Goal: Task Accomplishment & Management: Manage account settings

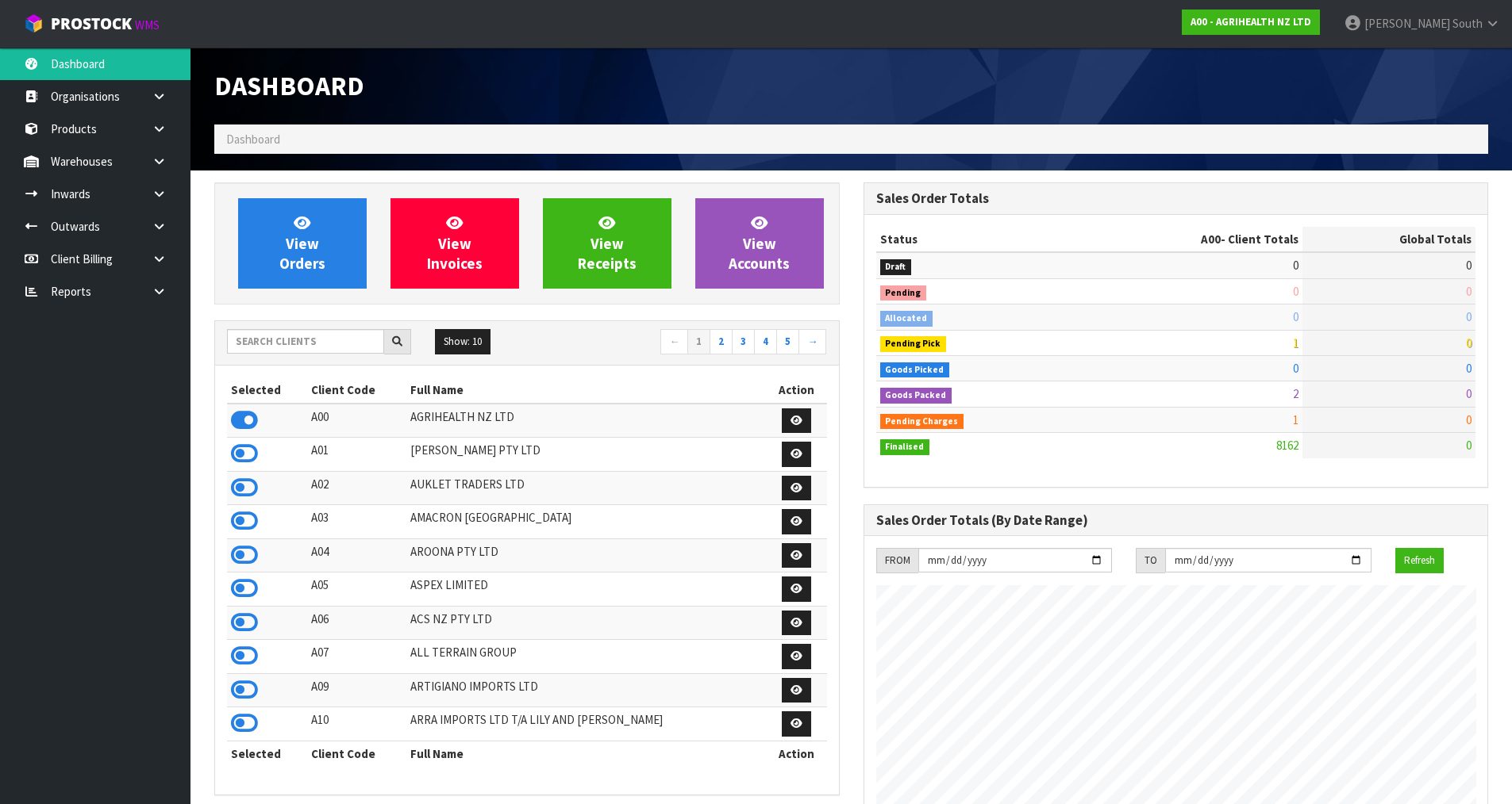
scroll to position [1202, 648]
click at [161, 289] on icon at bounding box center [159, 291] width 16 height 12
click at [97, 356] on link "CWL" at bounding box center [95, 358] width 191 height 33
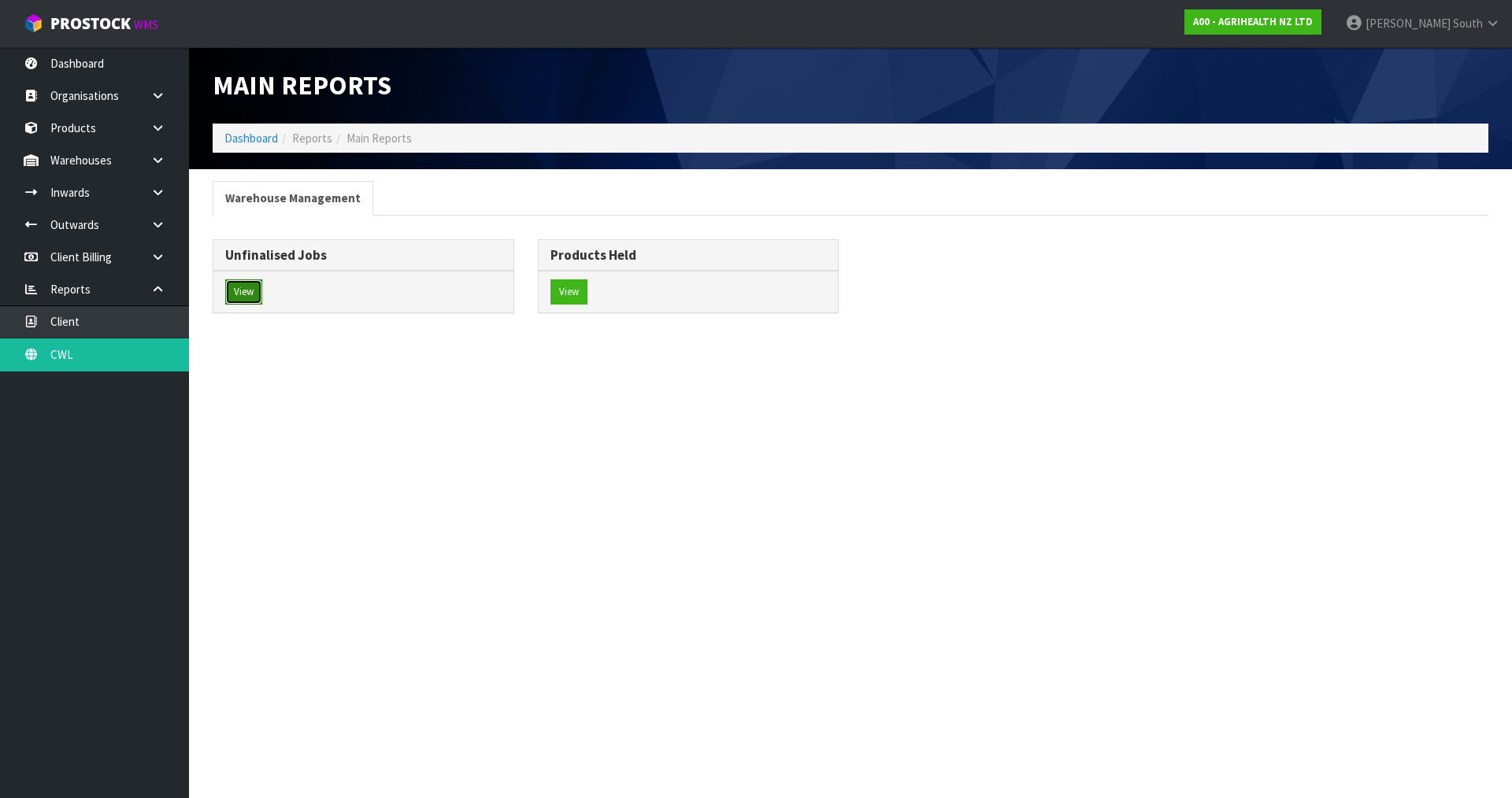
click at [234, 288] on button "View" at bounding box center [244, 293] width 37 height 25
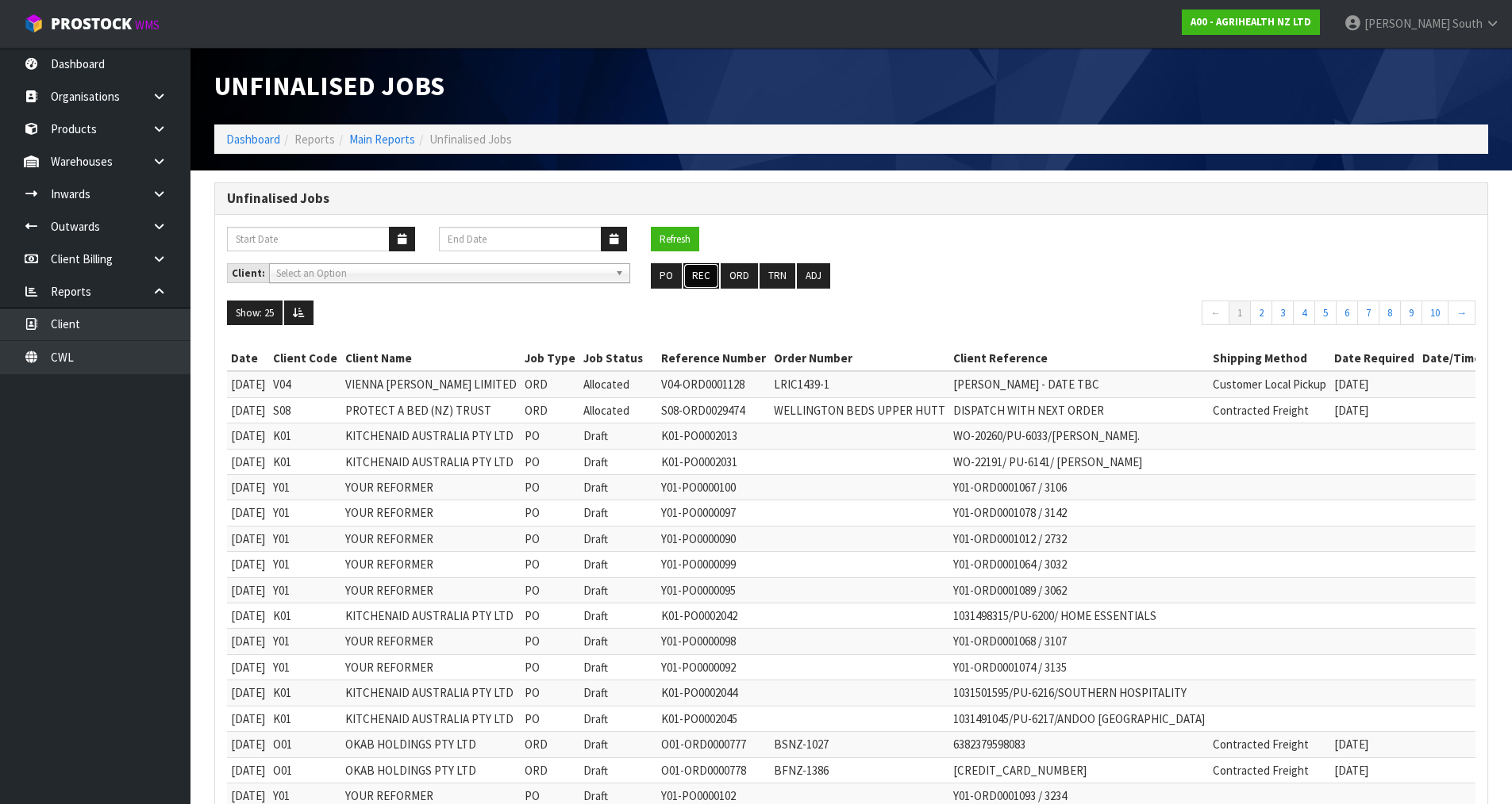
click at [705, 277] on button "REC" at bounding box center [700, 277] width 36 height 26
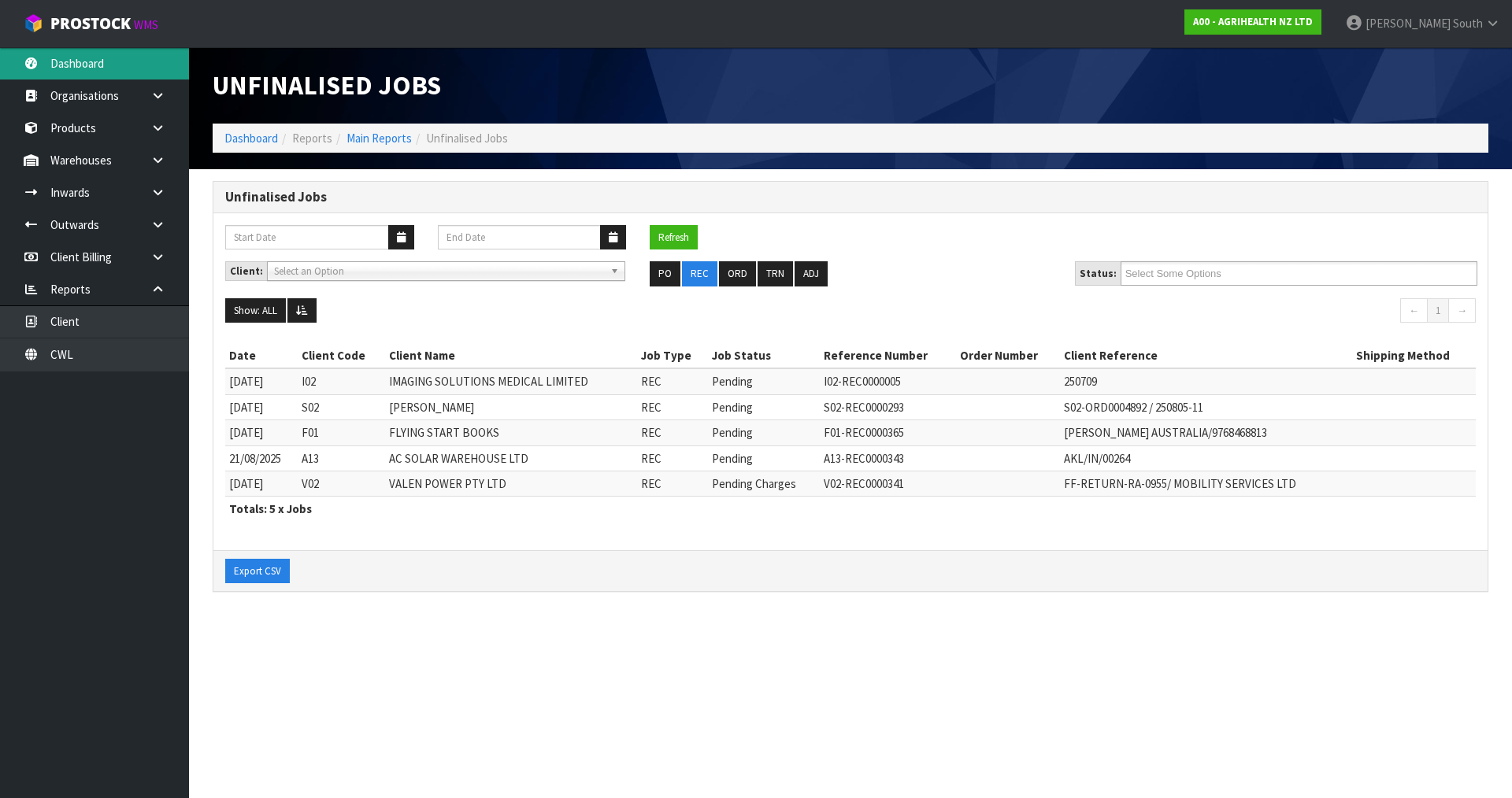
click at [106, 59] on link "Dashboard" at bounding box center [94, 63] width 189 height 33
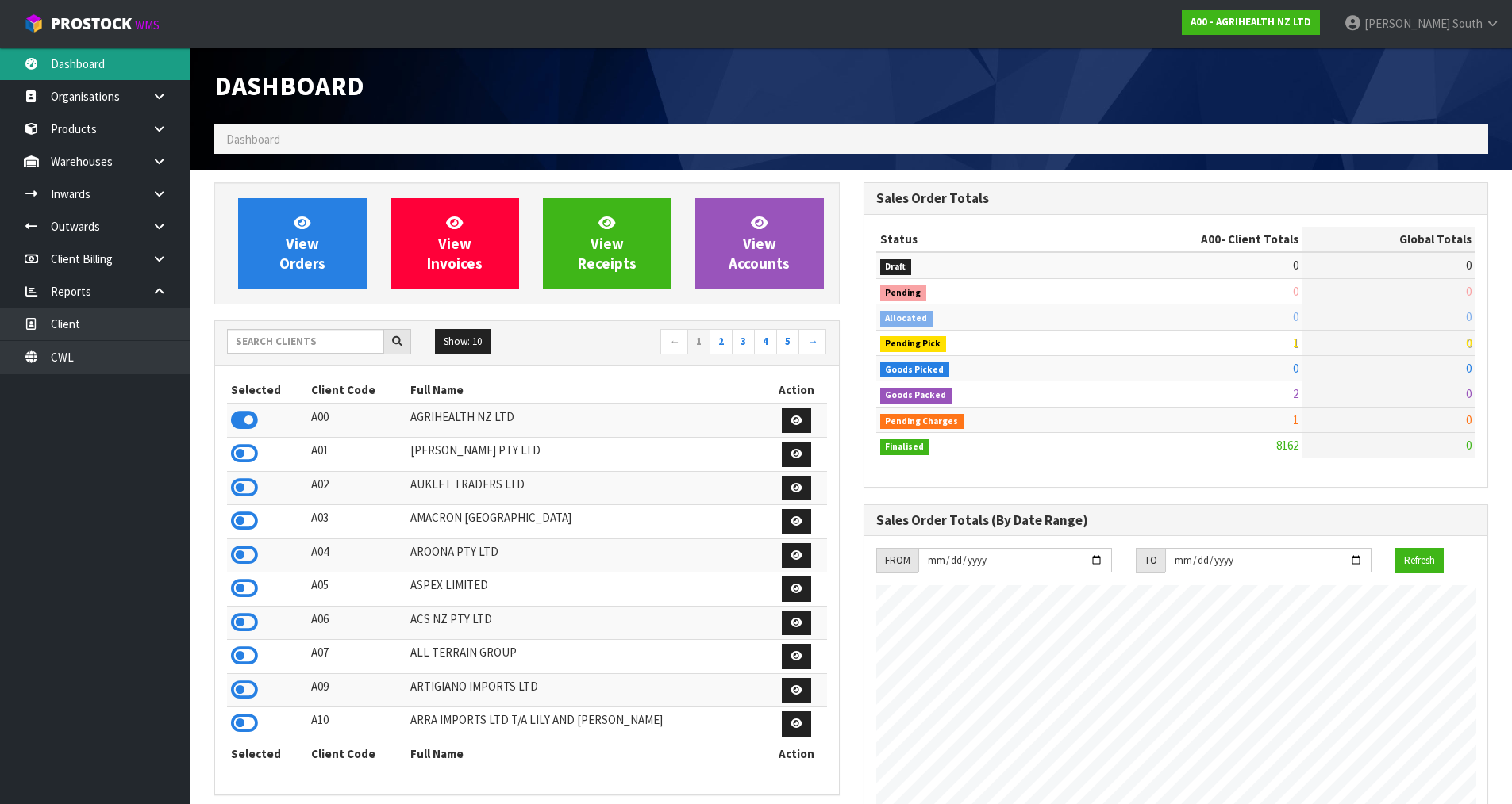
scroll to position [1202, 648]
click at [297, 338] on input "text" at bounding box center [306, 341] width 157 height 25
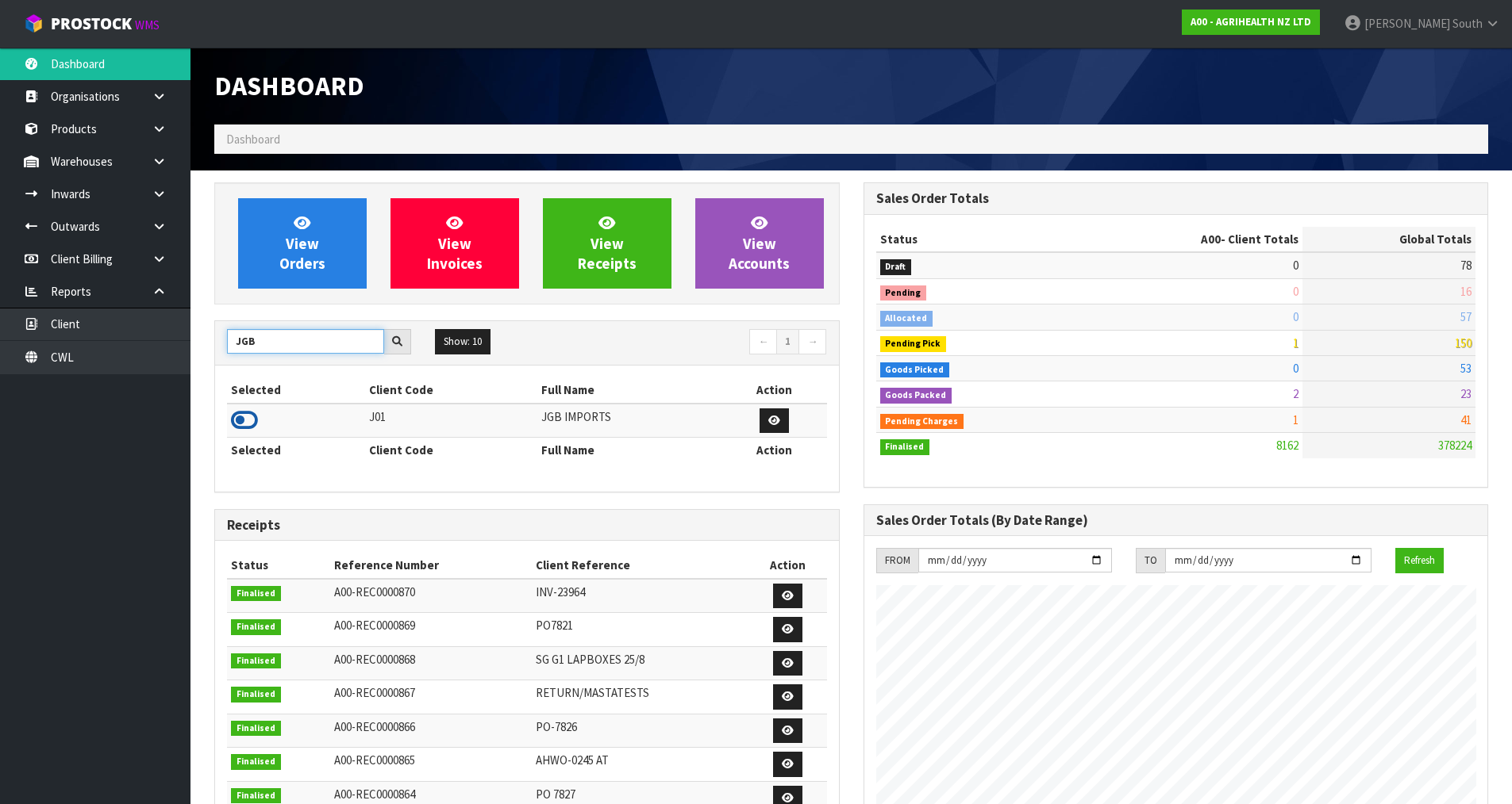
type input "JGB"
click at [240, 419] on icon at bounding box center [245, 421] width 27 height 24
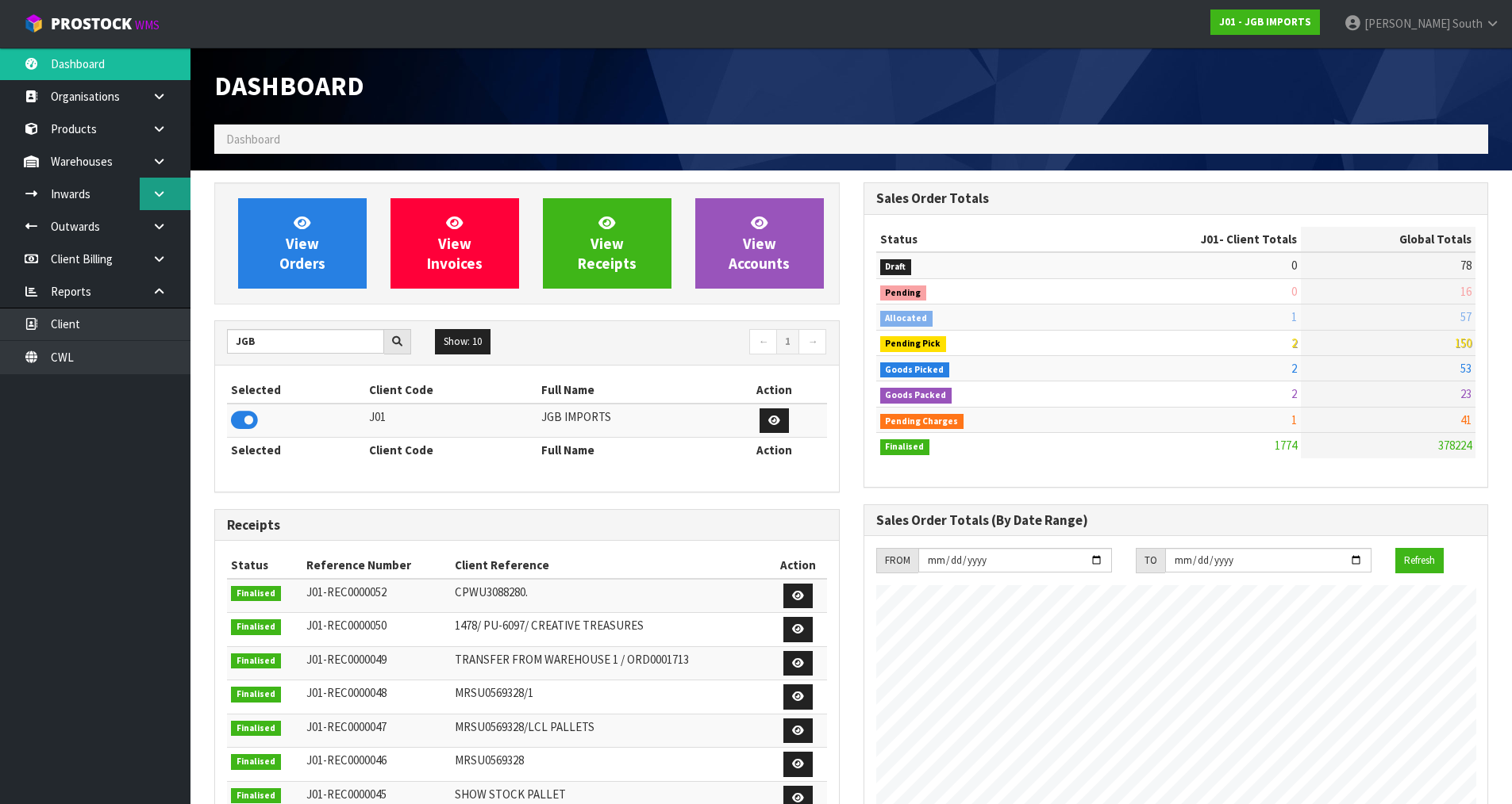
click at [156, 191] on icon at bounding box center [159, 193] width 16 height 12
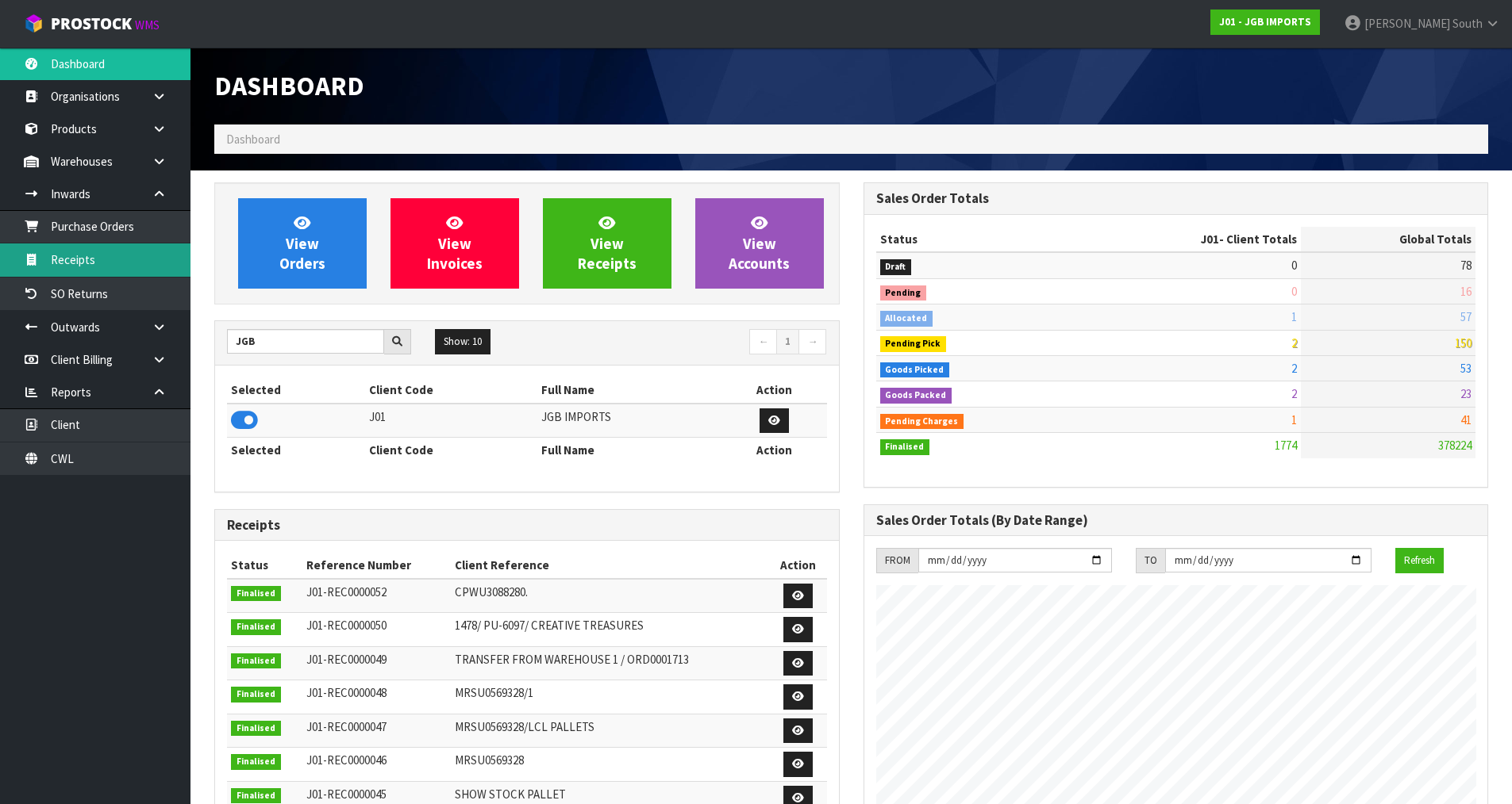
click at [89, 252] on link "Receipts" at bounding box center [95, 260] width 191 height 33
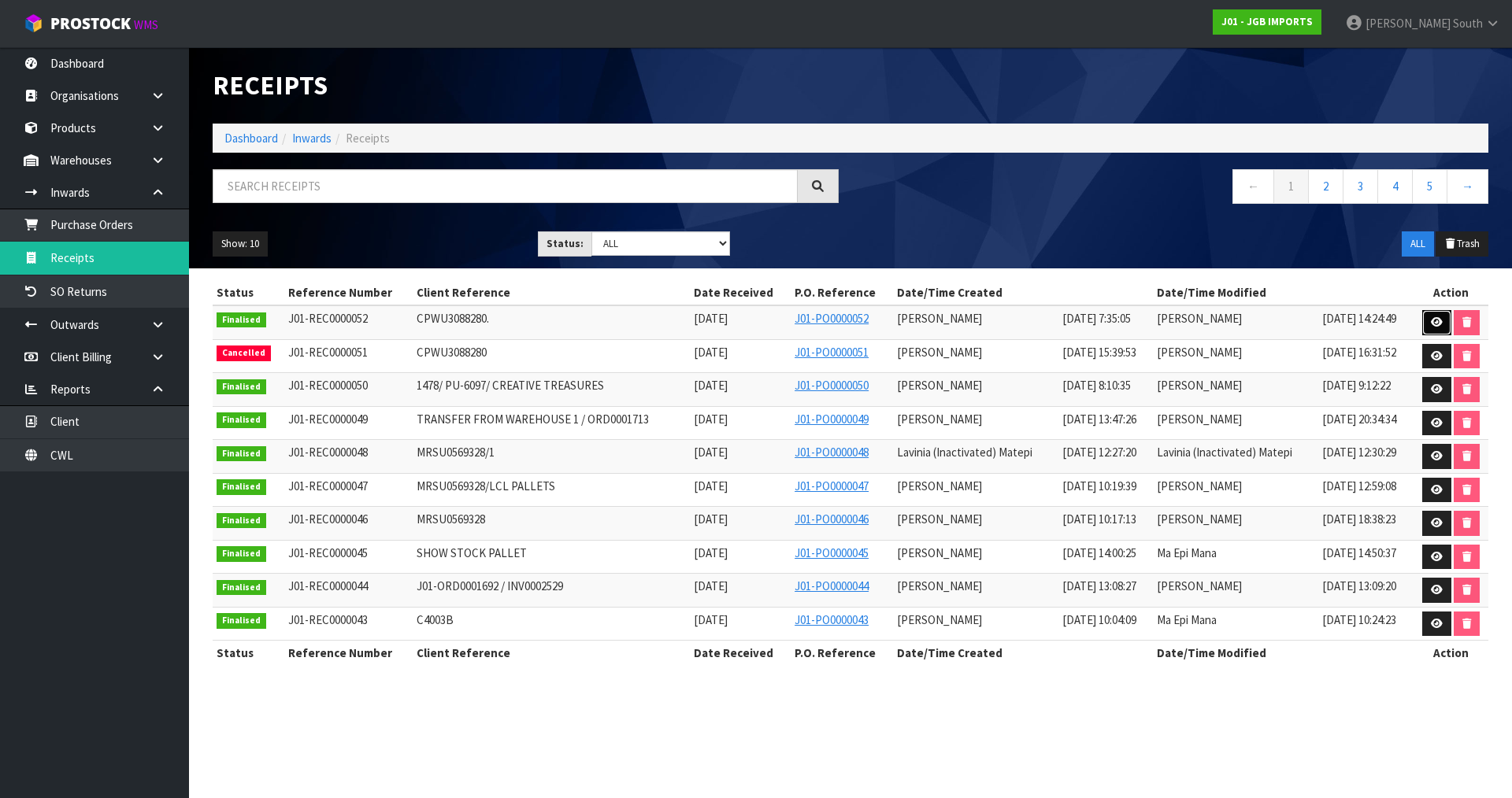
click at [1440, 327] on icon at bounding box center [1436, 322] width 12 height 10
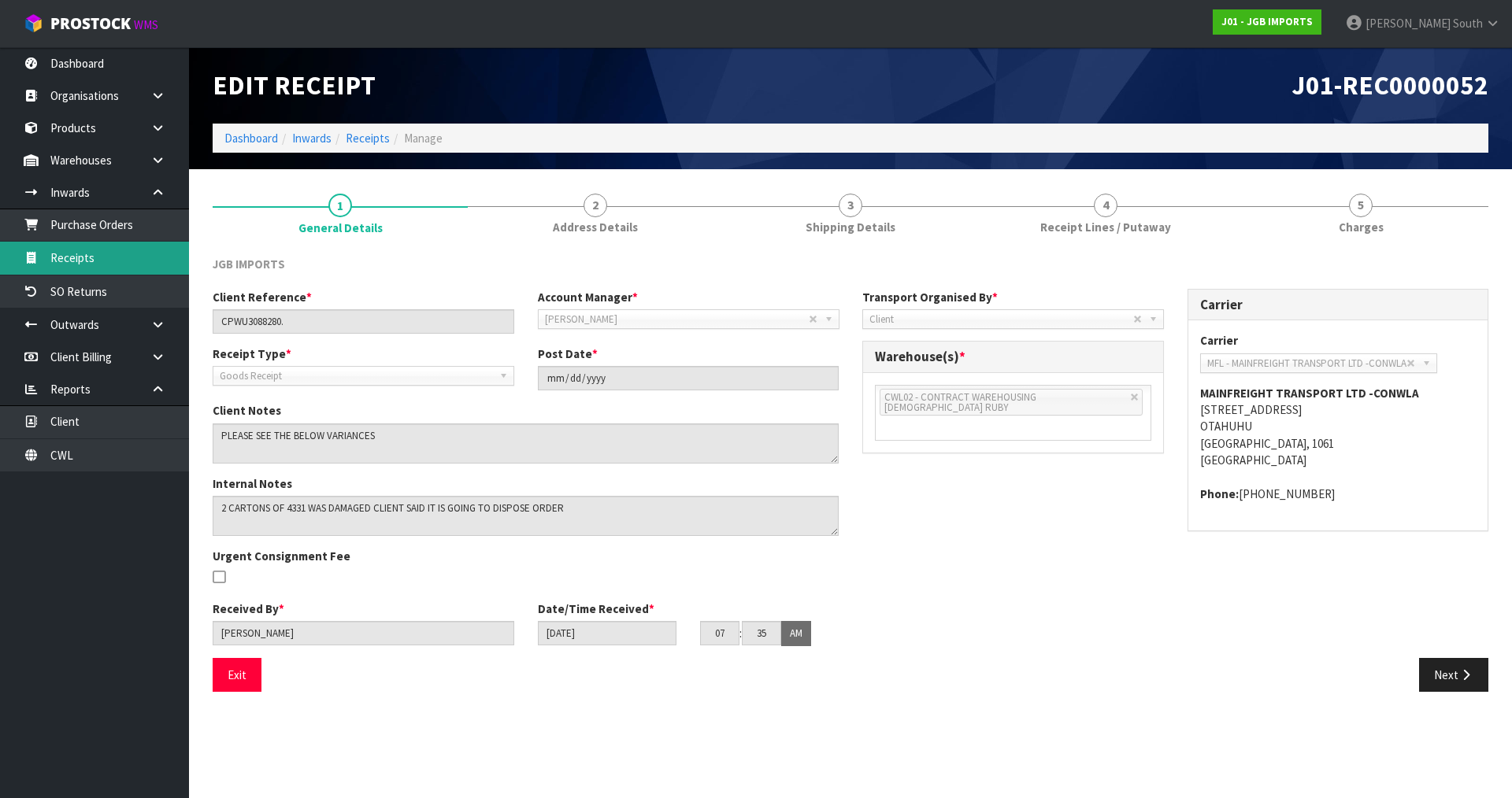
click at [135, 266] on link "Receipts" at bounding box center [94, 258] width 189 height 33
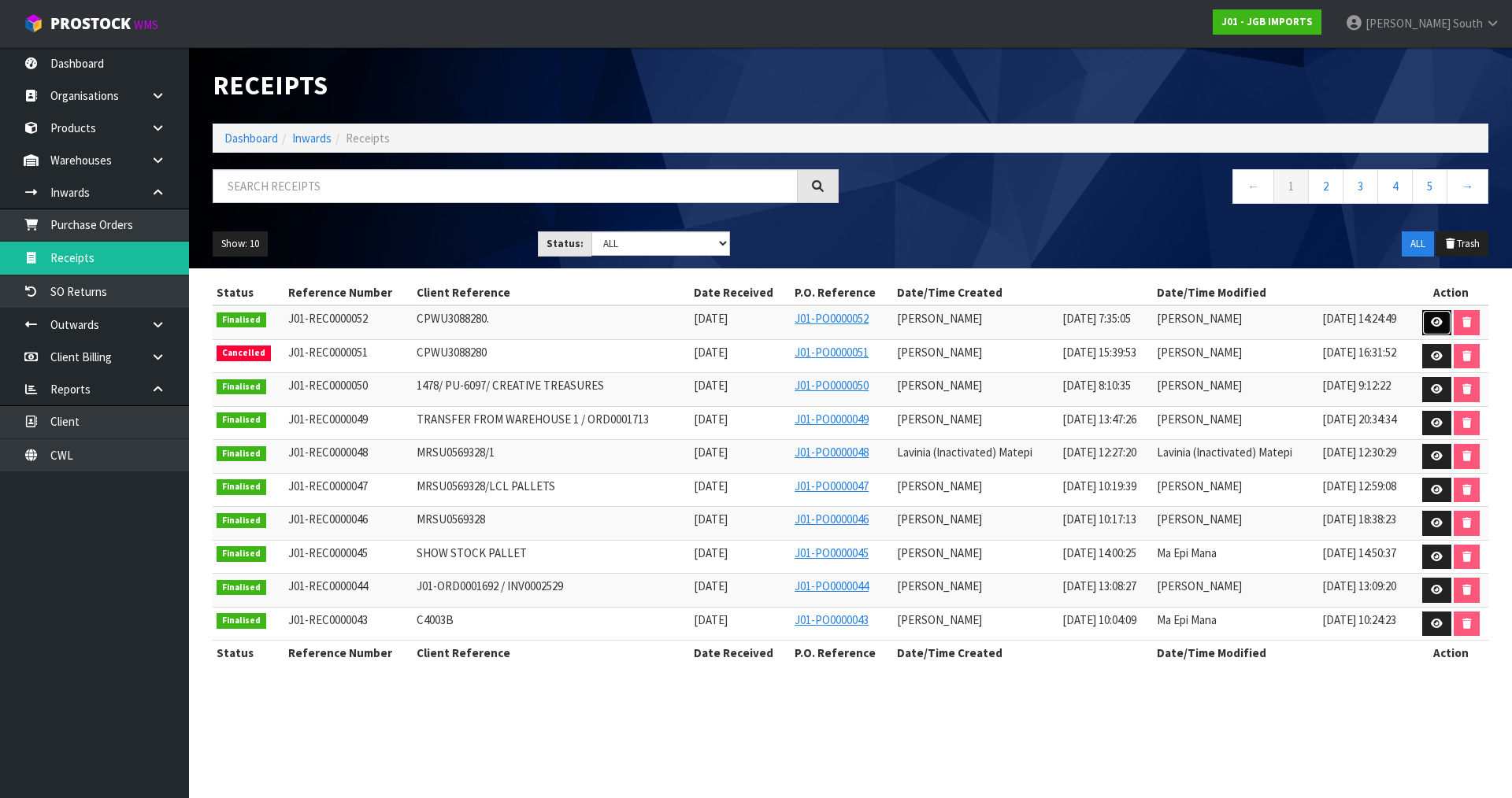
click at [1441, 317] on icon at bounding box center [1436, 322] width 12 height 10
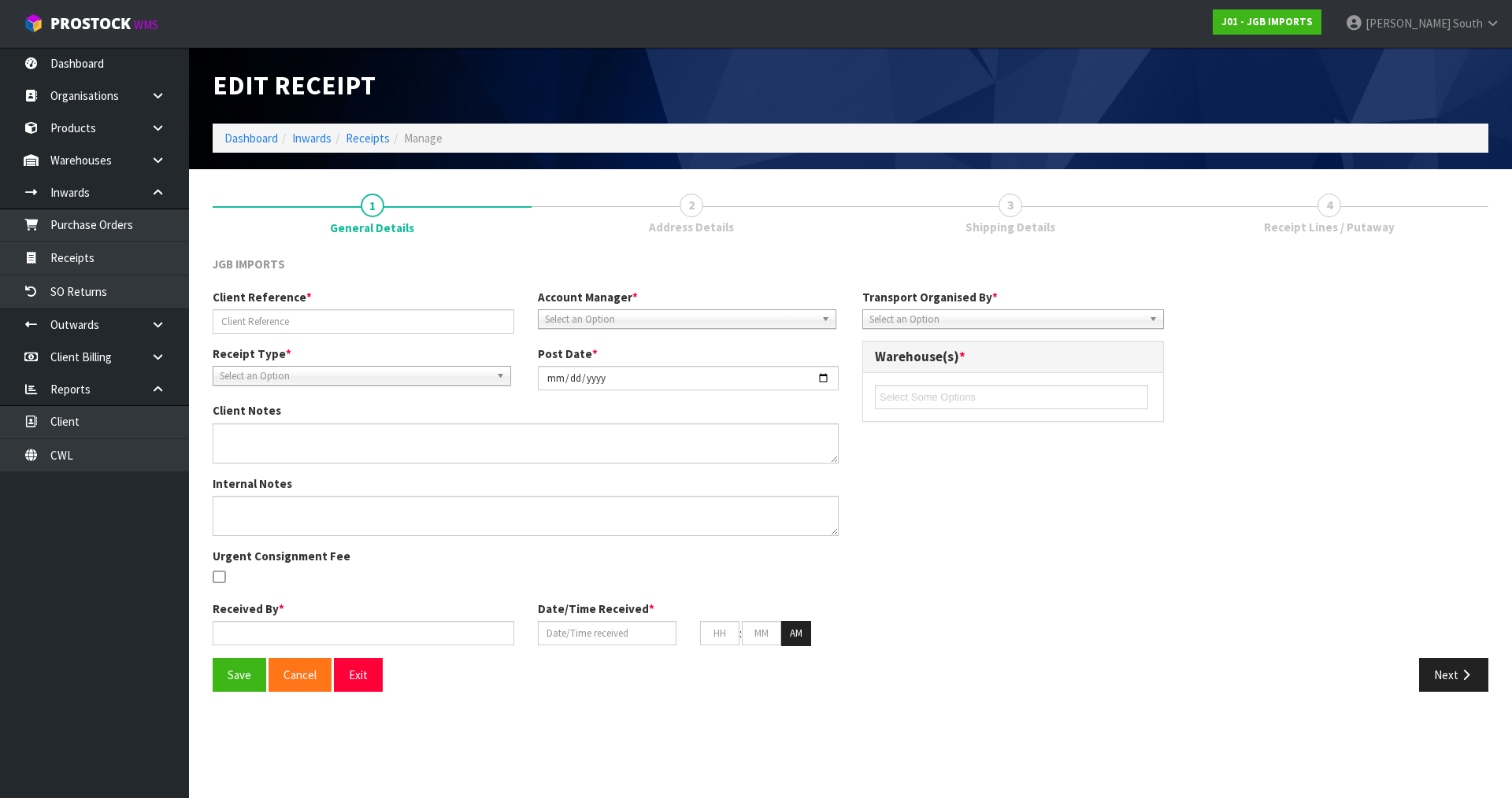
type input "CPWU3088280."
type input "[DATE]"
type textarea "PLEASE SEE THE BELOW VARIANCES 4601 EXPECTED 12 RECEIVED 10 4602 EXPECTED 12 RE…"
type textarea "2 CARTONS OF 4331 WAS DAMAGED CLIENT SAID IT IS GOING TO DISPOSE ORDER PLEASE S…"
type input "[PERSON_NAME]"
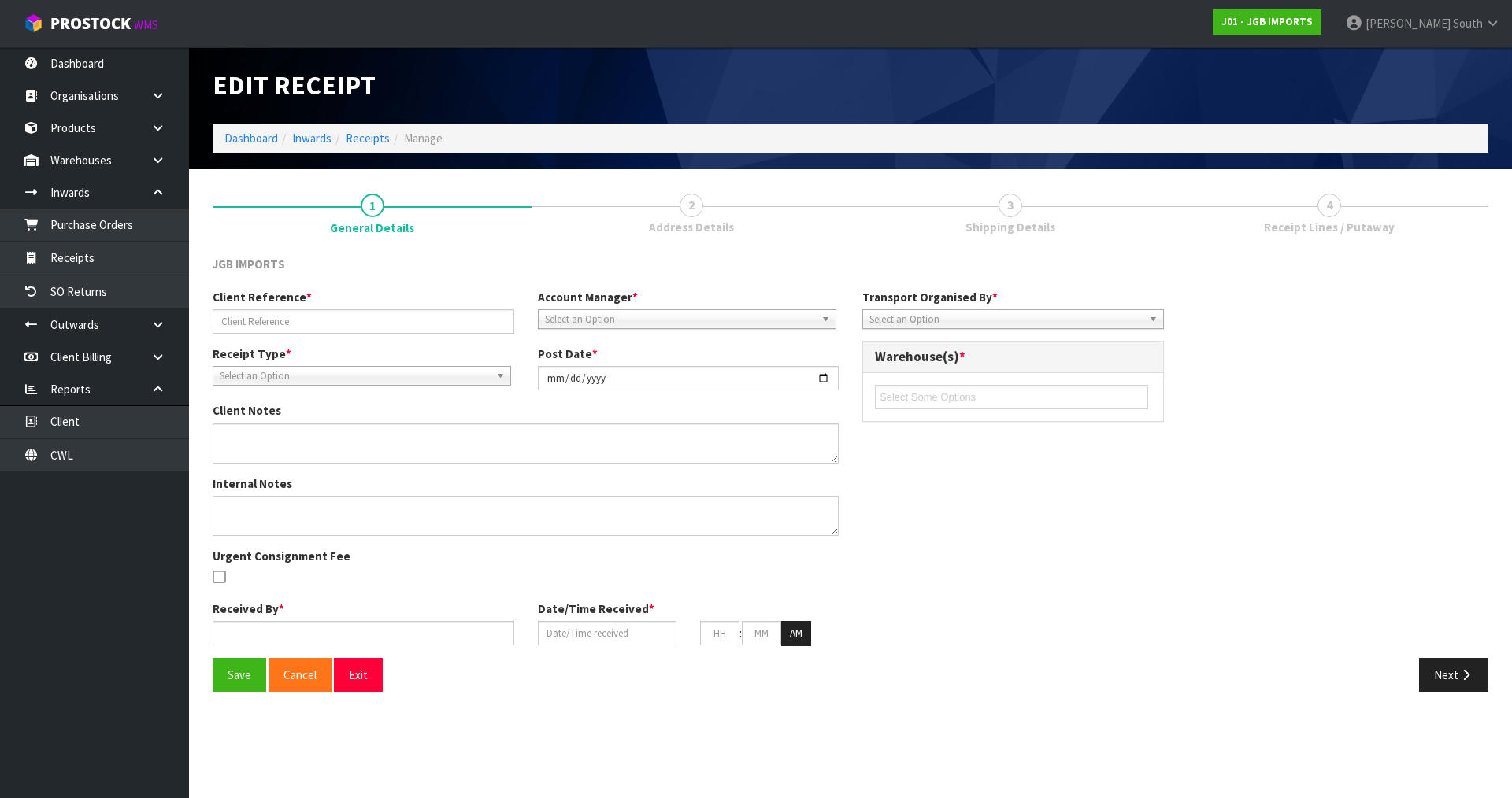
type input "[DATE]"
type input "07"
type input "35"
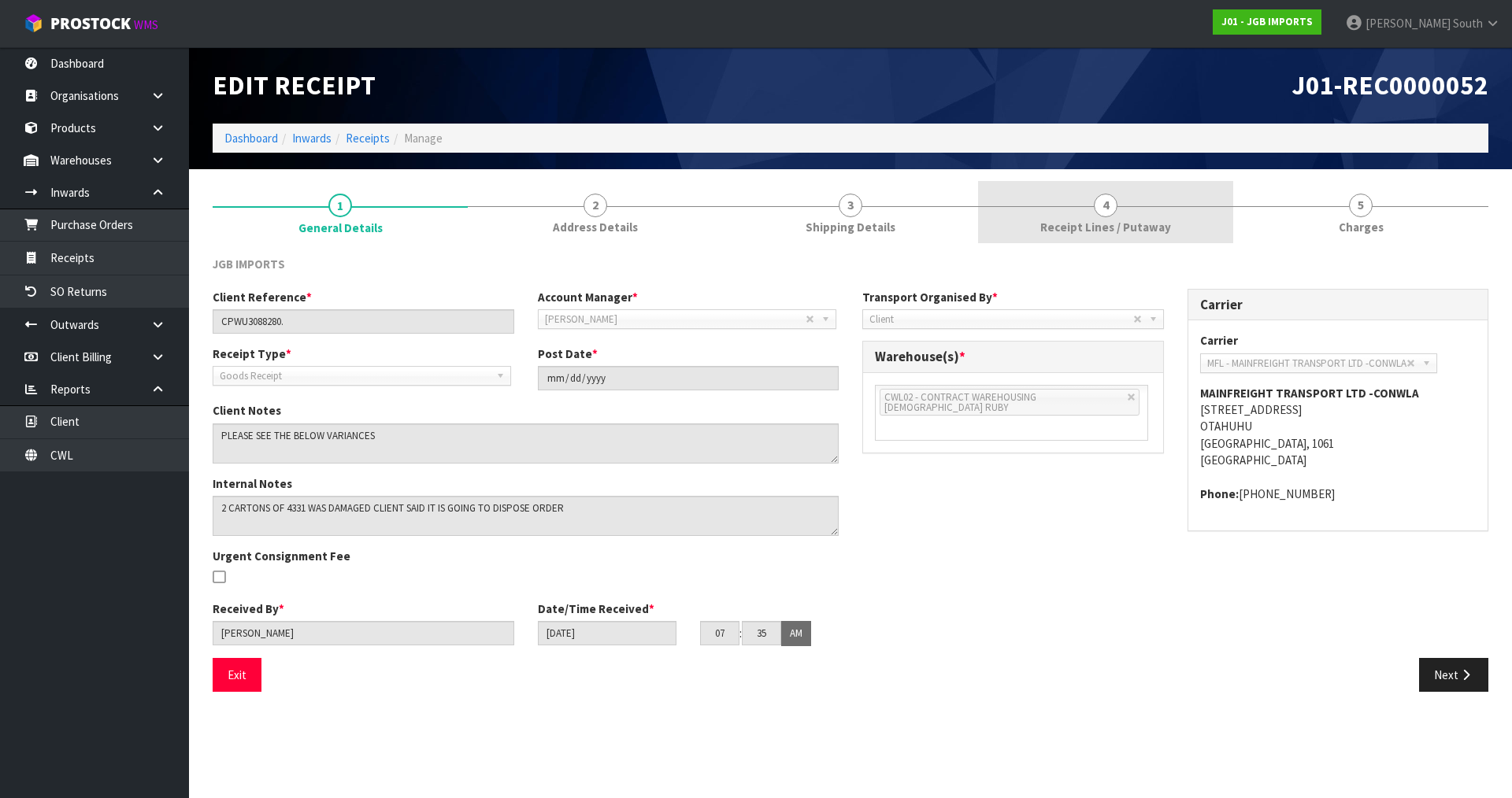
click at [1112, 217] on link "4 Receipt Lines / Putaway" at bounding box center [1105, 212] width 255 height 62
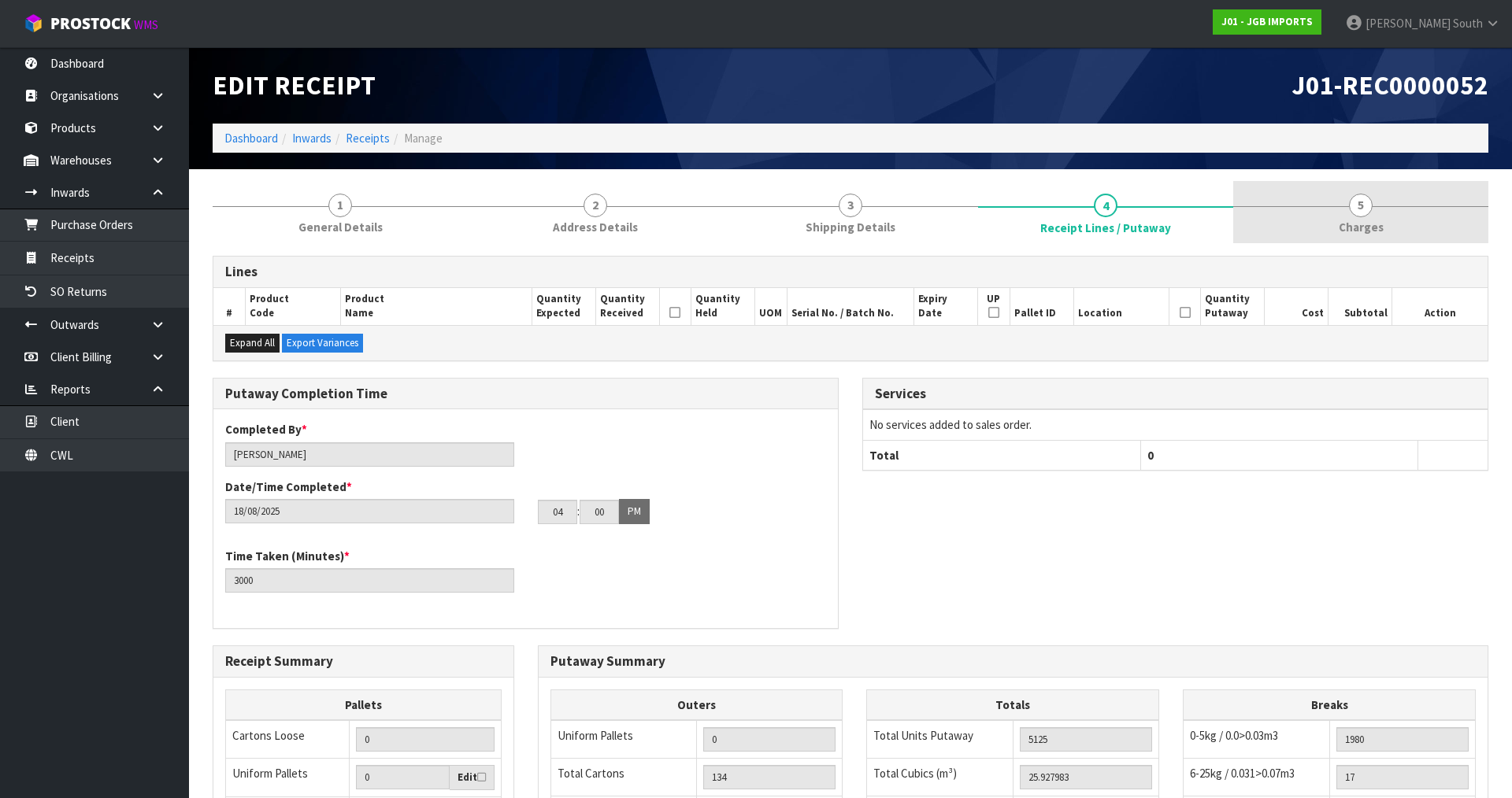
click at [1357, 216] on link "5 [GEOGRAPHIC_DATA]" at bounding box center [1361, 212] width 255 height 62
click at [1353, 219] on span "Charges" at bounding box center [1362, 227] width 45 height 16
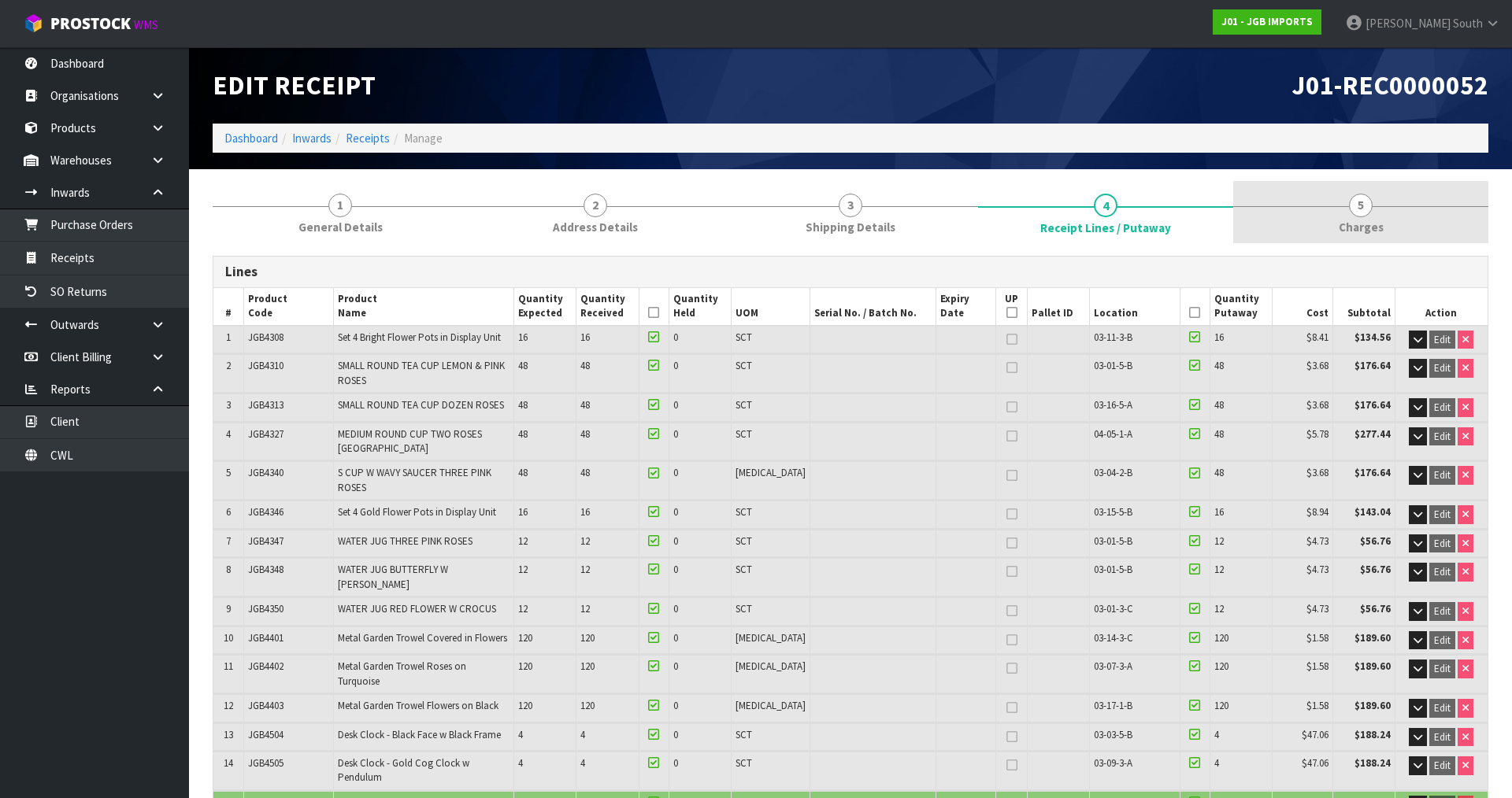
click at [1449, 761] on section "Edit Receipt J01-REC0000052 Dashboard Inwards Receipts Manage 1 General Details…" at bounding box center [756, 399] width 1512 height 798
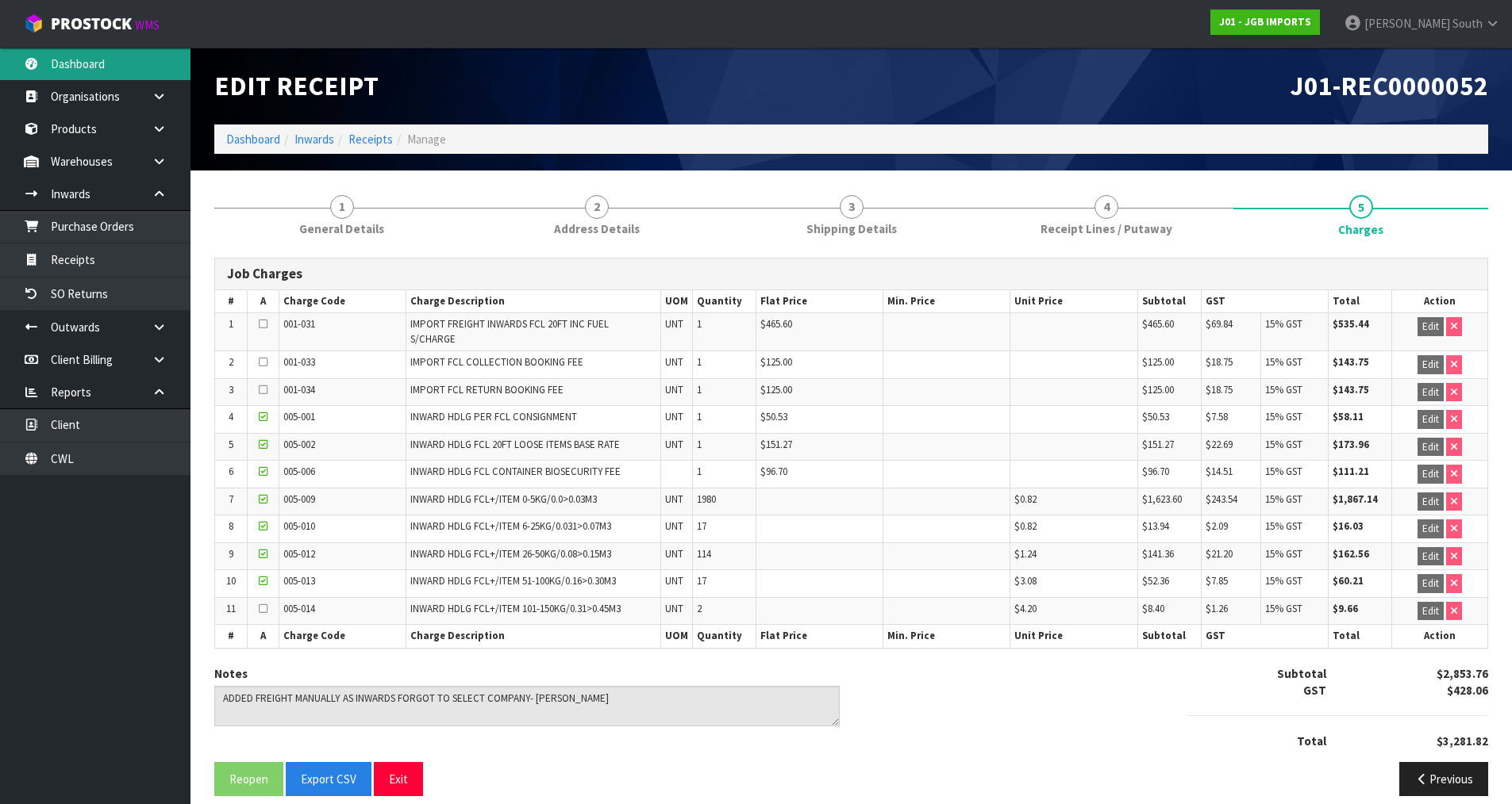
click at [94, 69] on link "Dashboard" at bounding box center [95, 64] width 191 height 33
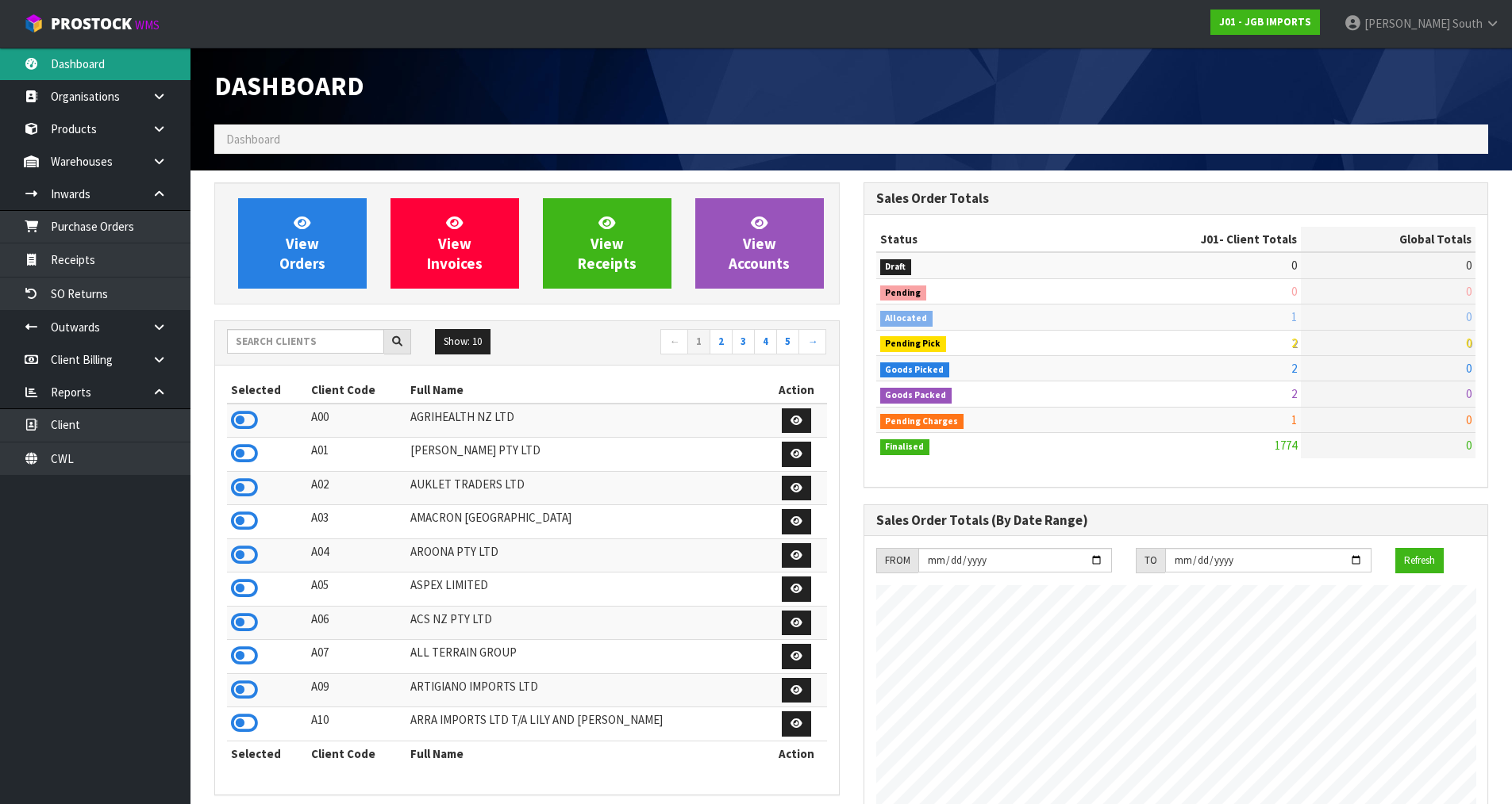
scroll to position [1202, 648]
